Goal: Task Accomplishment & Management: Manage account settings

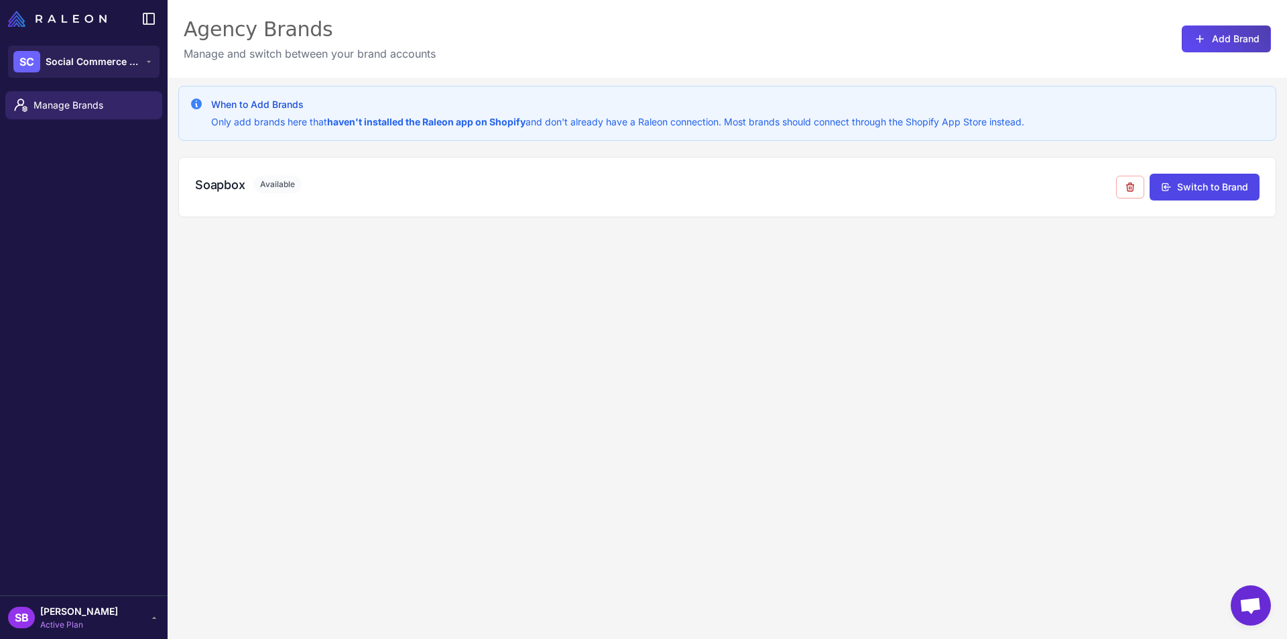
click at [115, 607] on span "[PERSON_NAME]" at bounding box center [79, 611] width 78 height 15
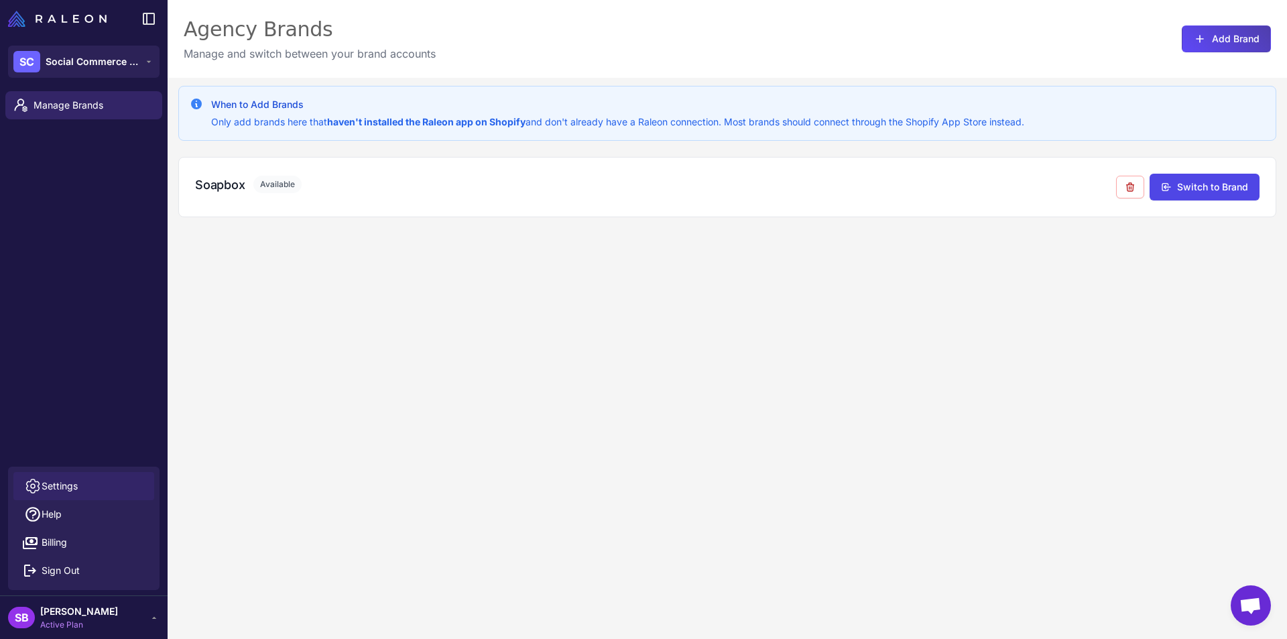
click at [59, 487] on span "Settings" at bounding box center [60, 486] width 36 height 15
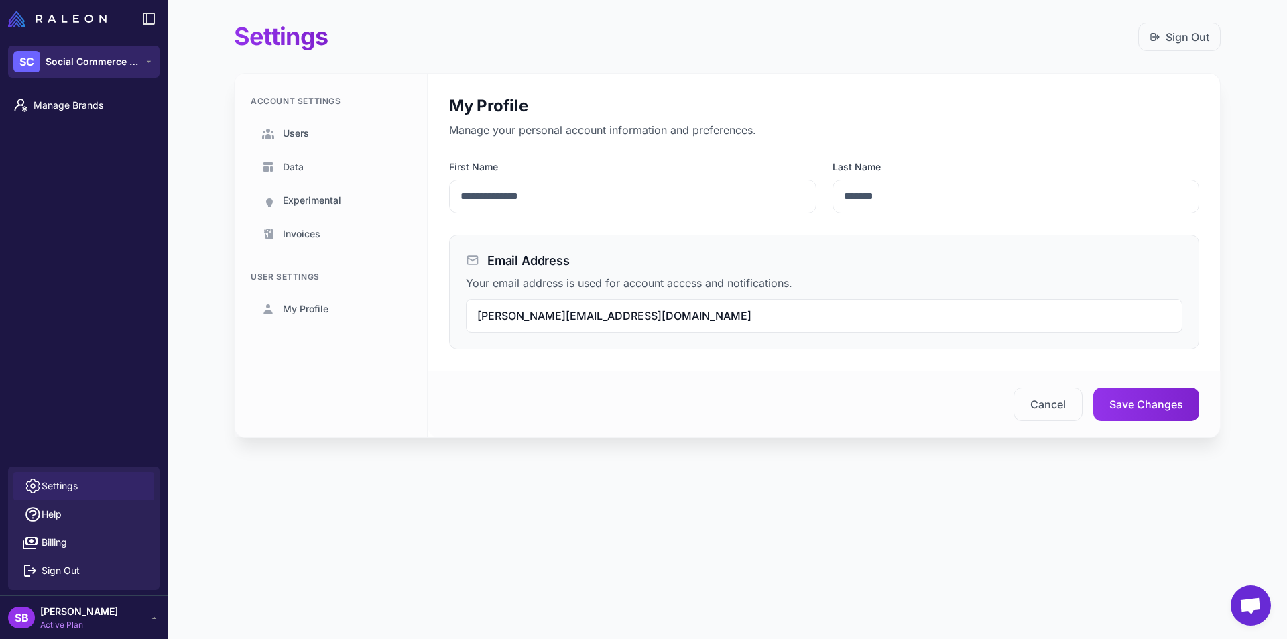
click at [74, 63] on span "Social Commerce Club" at bounding box center [93, 61] width 94 height 15
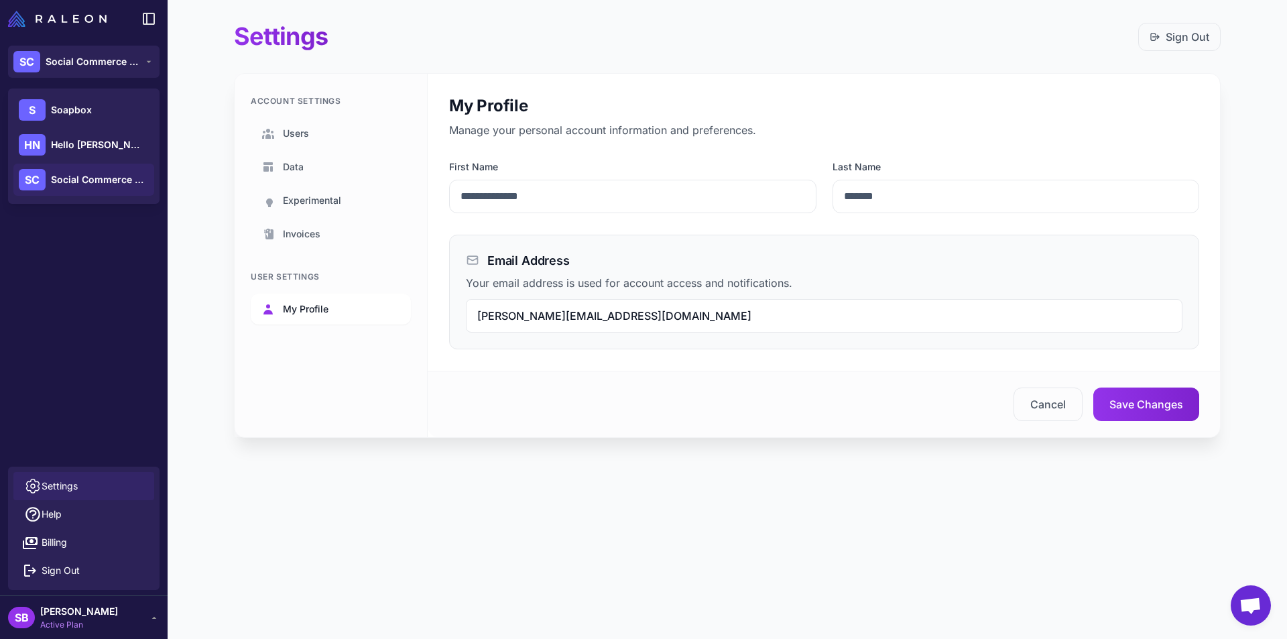
click at [302, 301] on link "My Profile" at bounding box center [331, 309] width 160 height 31
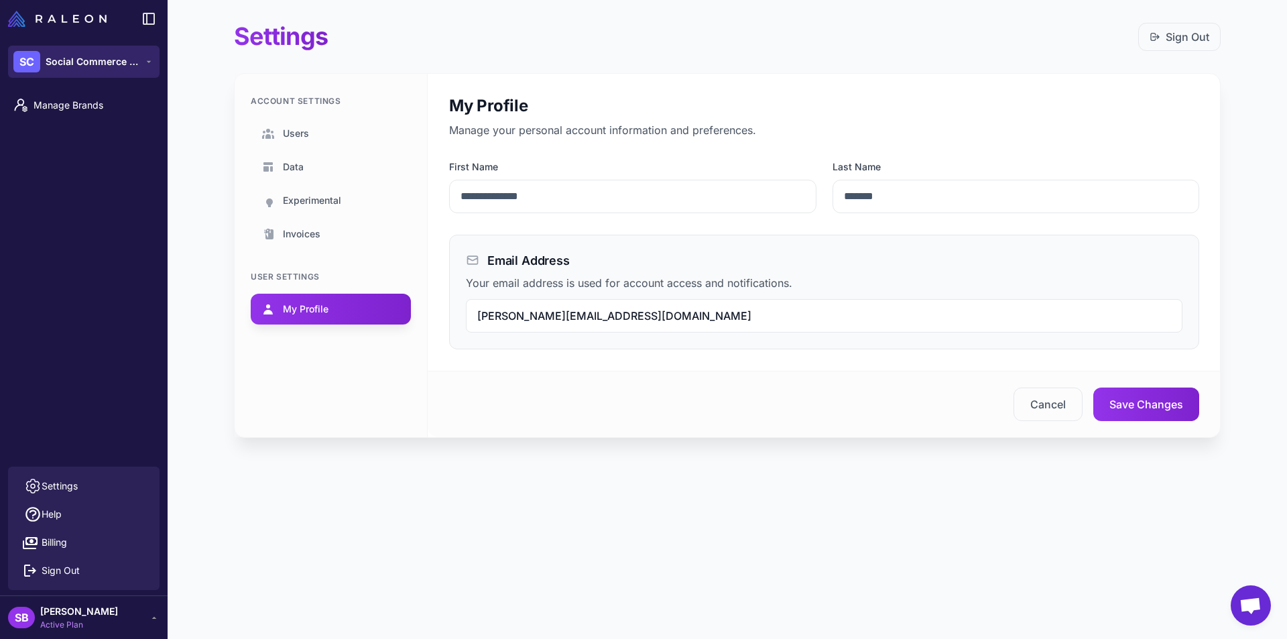
click at [52, 69] on div "SC Social Commerce Club" at bounding box center [76, 61] width 126 height 21
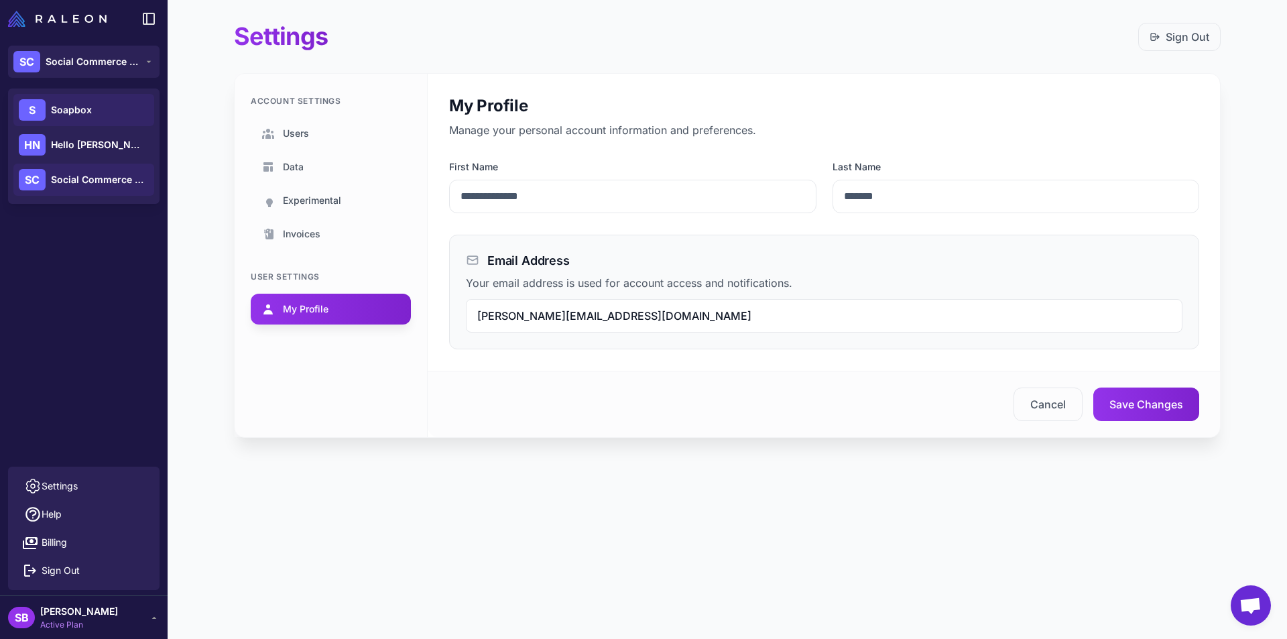
click at [66, 114] on span "Soapbox" at bounding box center [71, 110] width 41 height 15
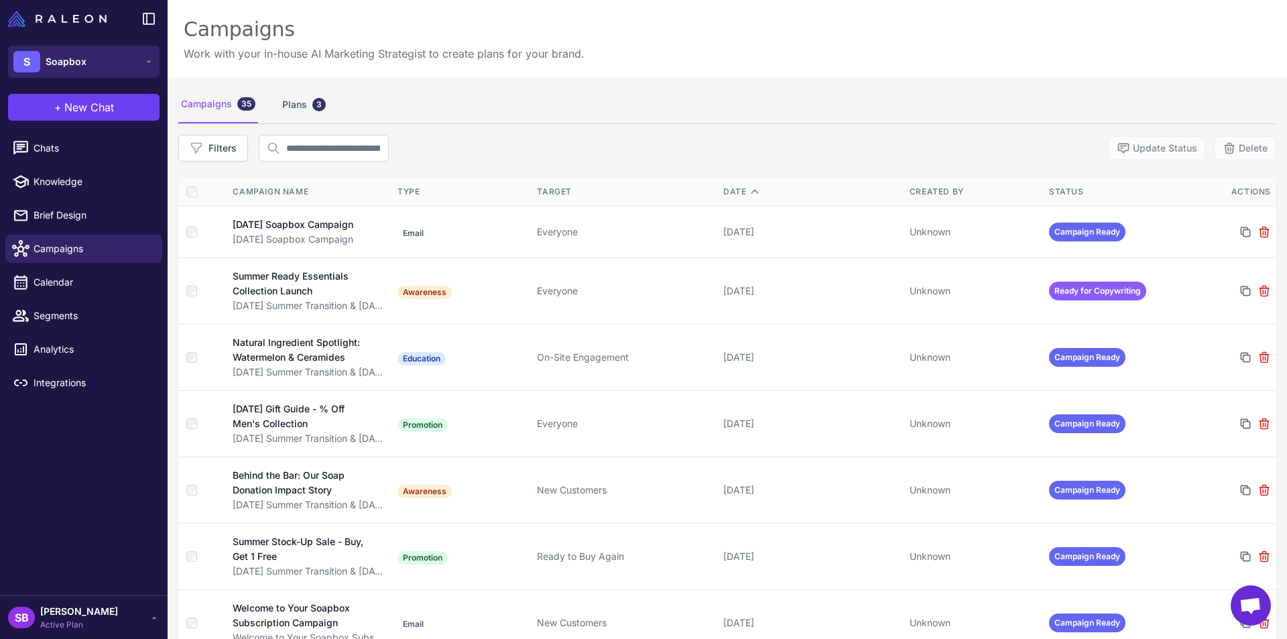
click at [66, 66] on span "Soapbox" at bounding box center [66, 61] width 41 height 15
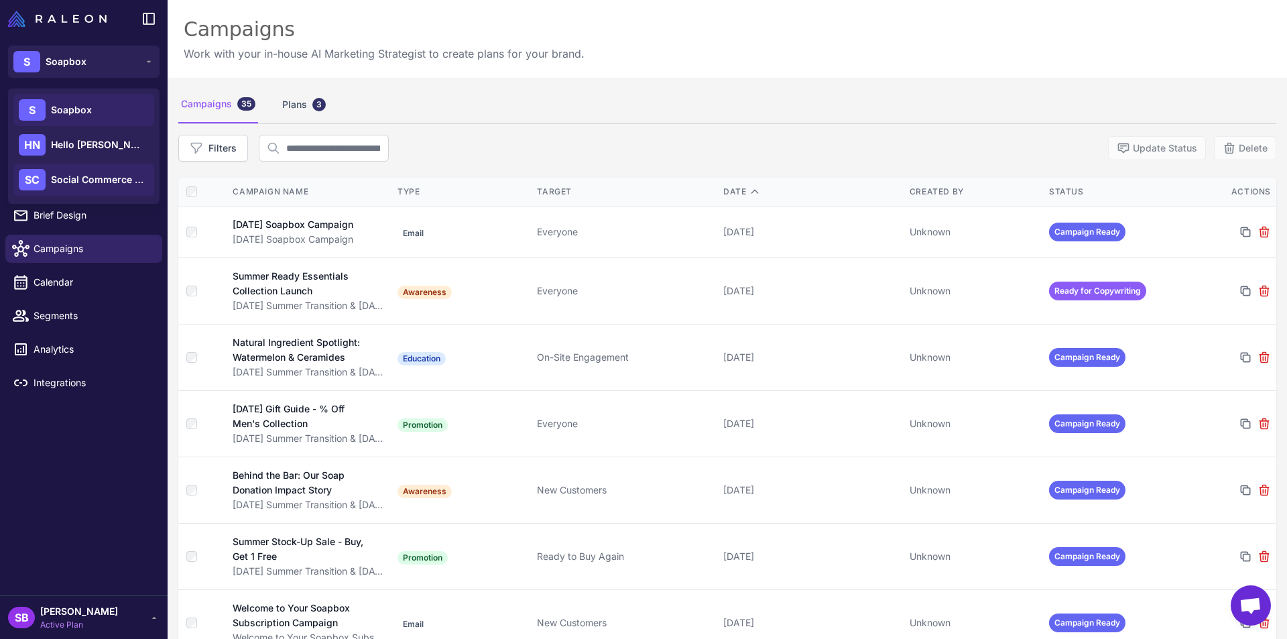
click at [94, 182] on span "Social Commerce Club" at bounding box center [98, 179] width 94 height 15
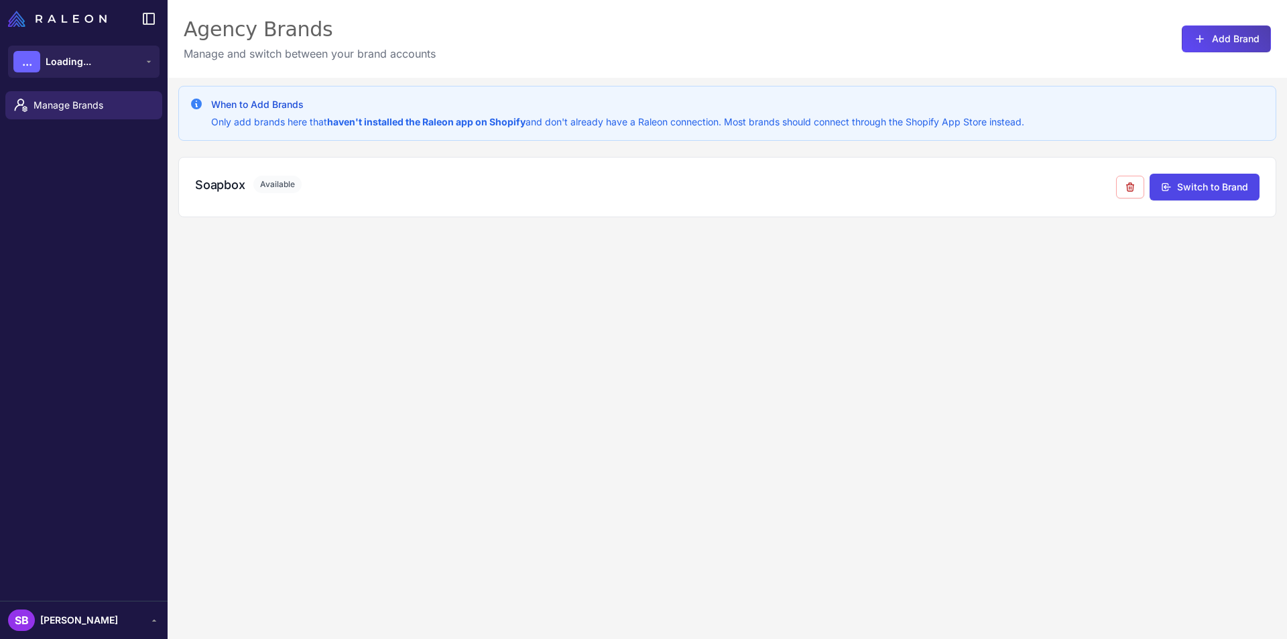
click at [143, 11] on icon at bounding box center [149, 19] width 16 height 16
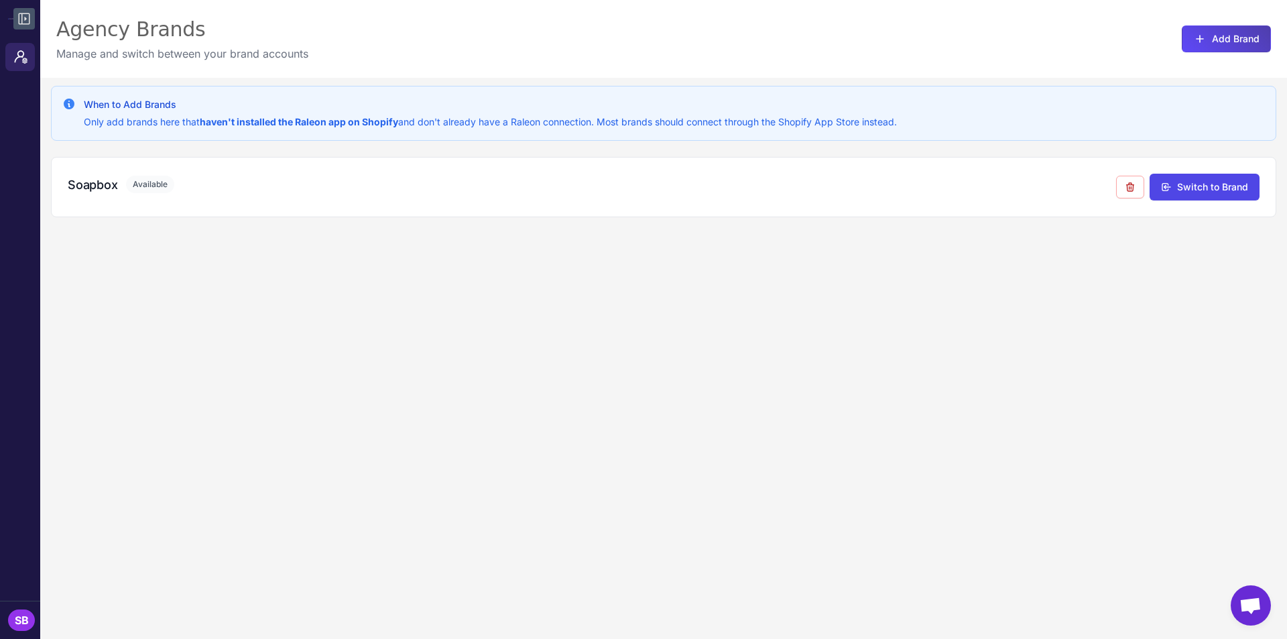
click at [18, 9] on button at bounding box center [23, 18] width 21 height 21
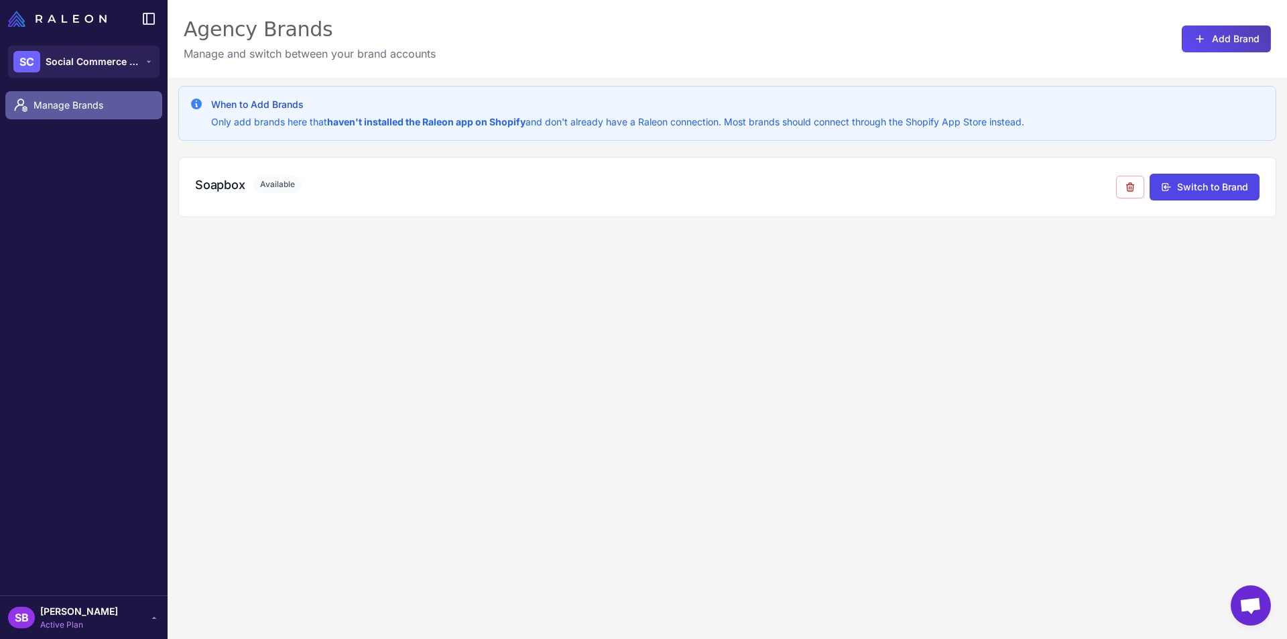
click at [95, 111] on span "Manage Brands" at bounding box center [93, 105] width 118 height 15
click at [1212, 44] on button "Add Brand" at bounding box center [1226, 38] width 89 height 27
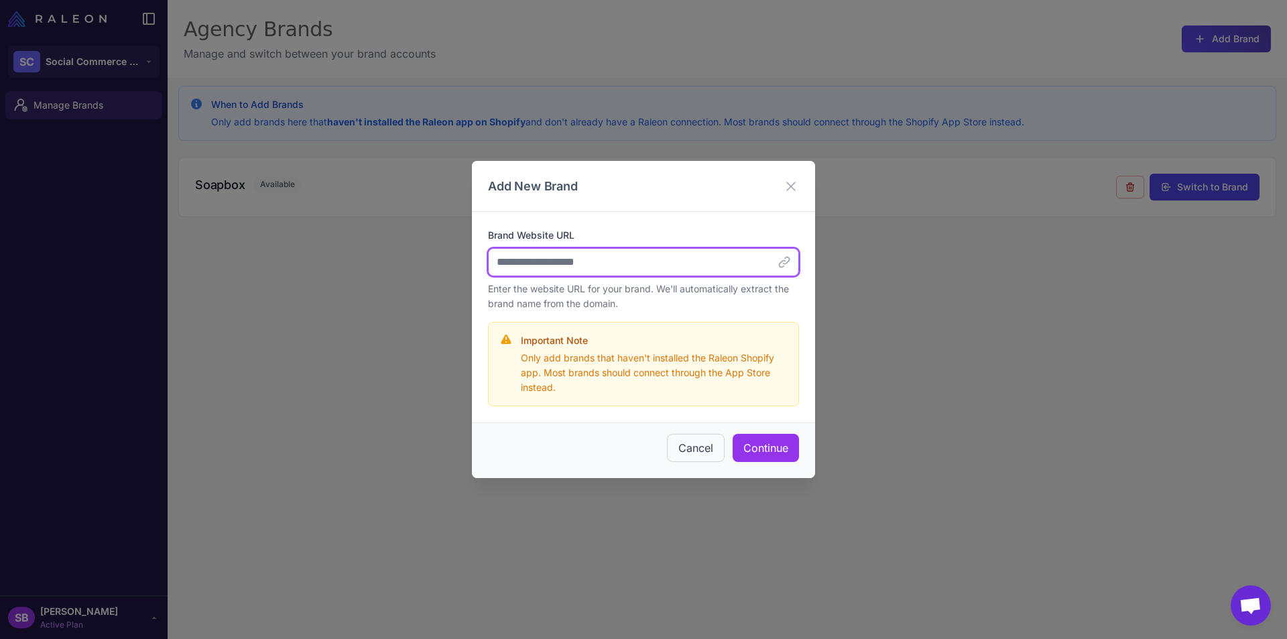
click at [595, 269] on input "Brand Website URL" at bounding box center [643, 262] width 311 height 28
paste input "**********"
type input "**********"
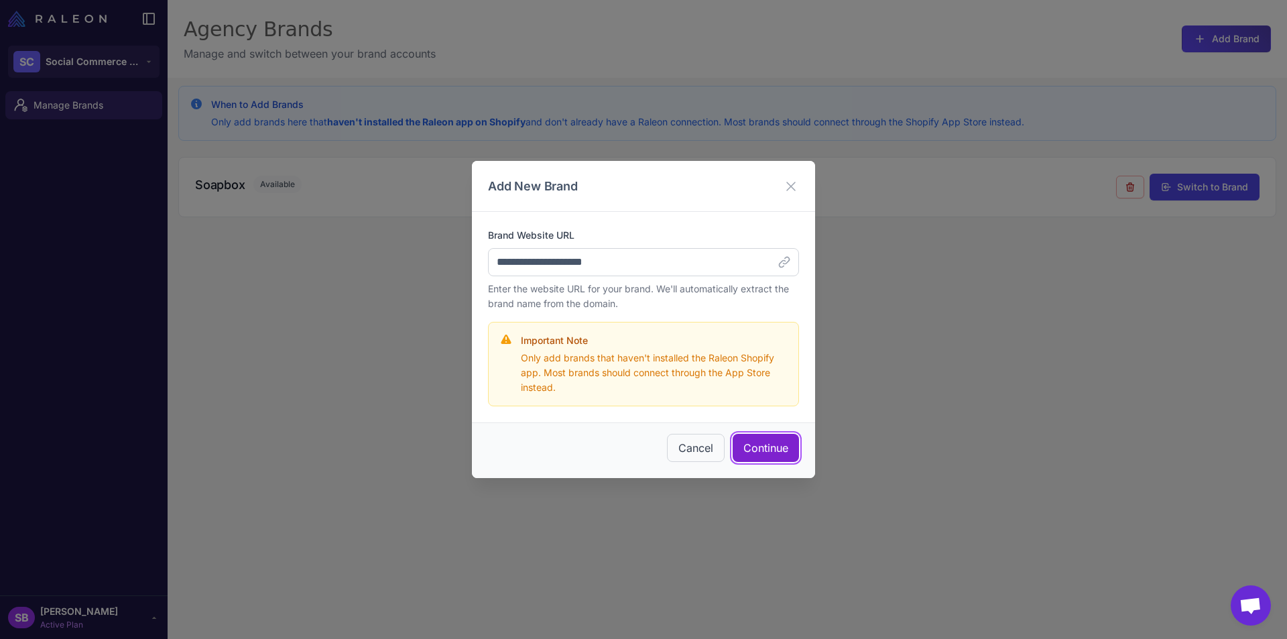
click at [776, 449] on button "Continue" at bounding box center [766, 448] width 66 height 28
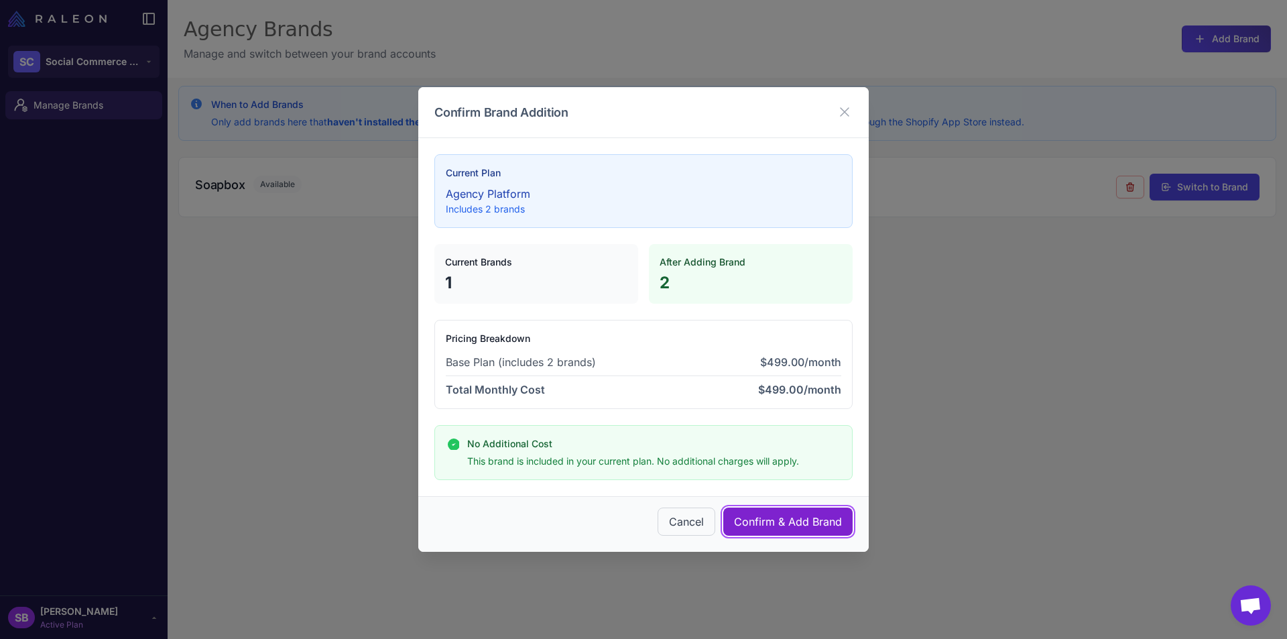
click at [778, 526] on span "Confirm & Add Brand" at bounding box center [788, 521] width 108 height 16
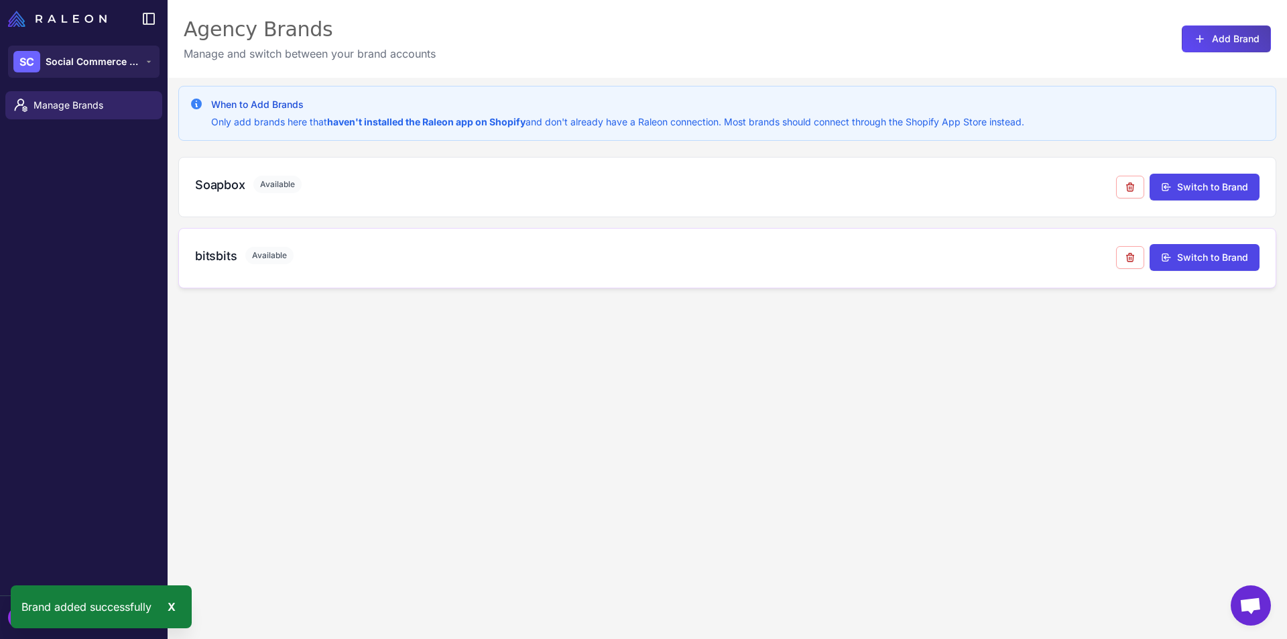
click at [538, 236] on div "bitsbits Available Switch to Brand" at bounding box center [727, 258] width 1098 height 60
click at [1174, 246] on button "Switch to Brand" at bounding box center [1205, 257] width 110 height 27
